Goal: Information Seeking & Learning: Learn about a topic

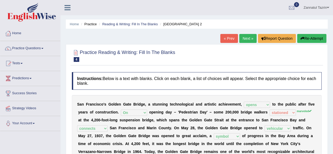
select select "opens"
select select "On"
select select "stationed"
select select "connects"
select select "vehicular"
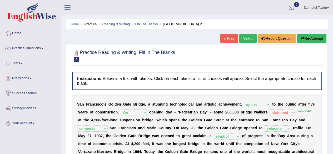
select select "symbol"
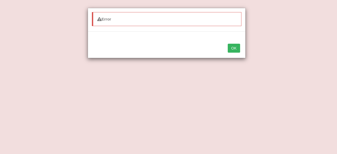
click at [235, 48] on button "OK" at bounding box center [234, 48] width 12 height 9
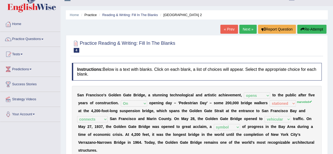
scroll to position [7, 0]
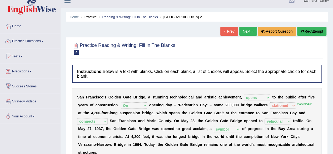
click at [42, 40] on link "Practice Questions" at bounding box center [30, 40] width 60 height 13
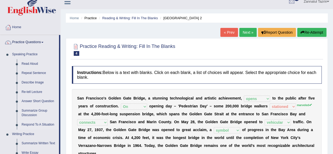
scroll to position [5, 0]
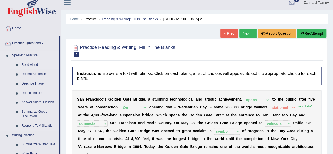
click at [28, 63] on link "Read Aloud" at bounding box center [39, 64] width 40 height 9
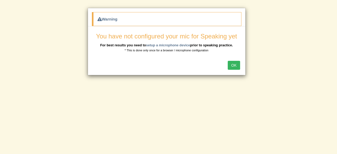
click at [234, 67] on button "OK" at bounding box center [234, 65] width 12 height 9
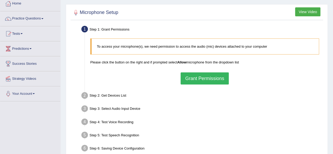
scroll to position [30, 0]
click at [211, 75] on button "Grant Permissions" at bounding box center [205, 78] width 48 height 12
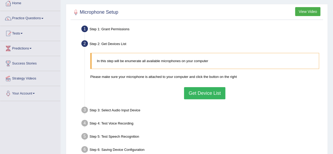
click at [208, 90] on button "Get Device List" at bounding box center [204, 93] width 41 height 12
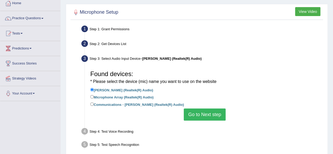
click at [202, 117] on button "Go to Next step" at bounding box center [205, 115] width 42 height 12
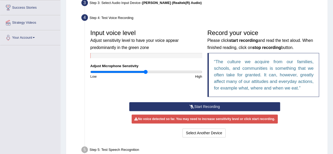
scroll to position [86, 0]
click at [209, 109] on button "Start Recording" at bounding box center [204, 106] width 151 height 9
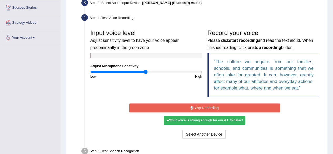
click at [208, 109] on button "Stop Recording" at bounding box center [204, 108] width 151 height 9
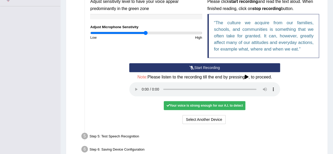
scroll to position [128, 0]
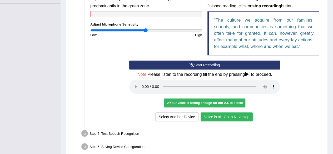
click at [237, 115] on button "Voice is ok. Go to Next step" at bounding box center [227, 117] width 52 height 9
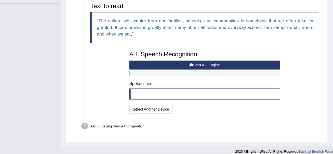
click at [214, 66] on button "Start A.I. Engine" at bounding box center [204, 65] width 151 height 9
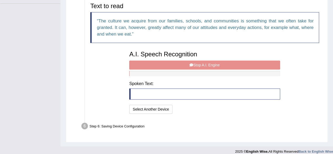
click at [214, 66] on div "A.I. Speech Recognition Start A.I. Engine Stop A.I. Engine Note: Please listen …" at bounding box center [205, 81] width 156 height 67
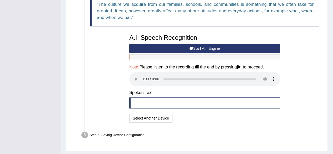
scroll to position [145, 0]
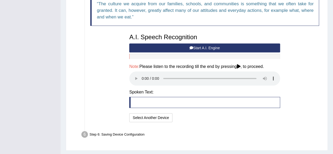
click at [208, 45] on button "Start A.I. Engine" at bounding box center [204, 47] width 151 height 9
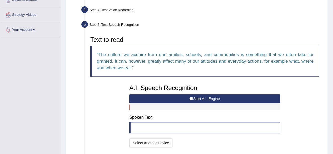
scroll to position [93, 0]
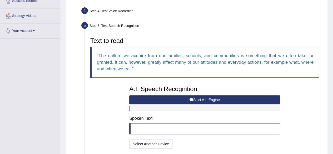
click at [146, 41] on h3 "Text to read" at bounding box center [204, 40] width 229 height 7
